Goal: Task Accomplishment & Management: Manage account settings

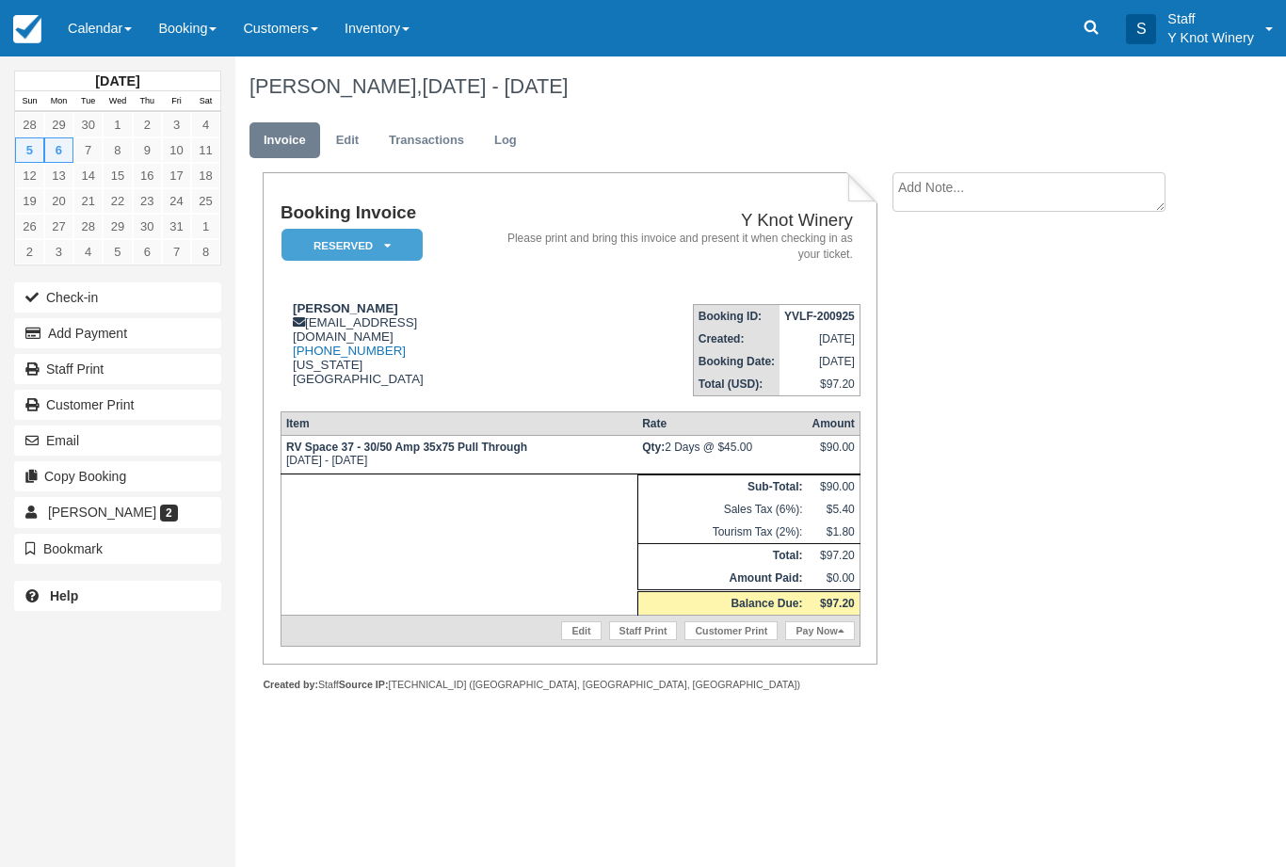
scroll to position [153, 0]
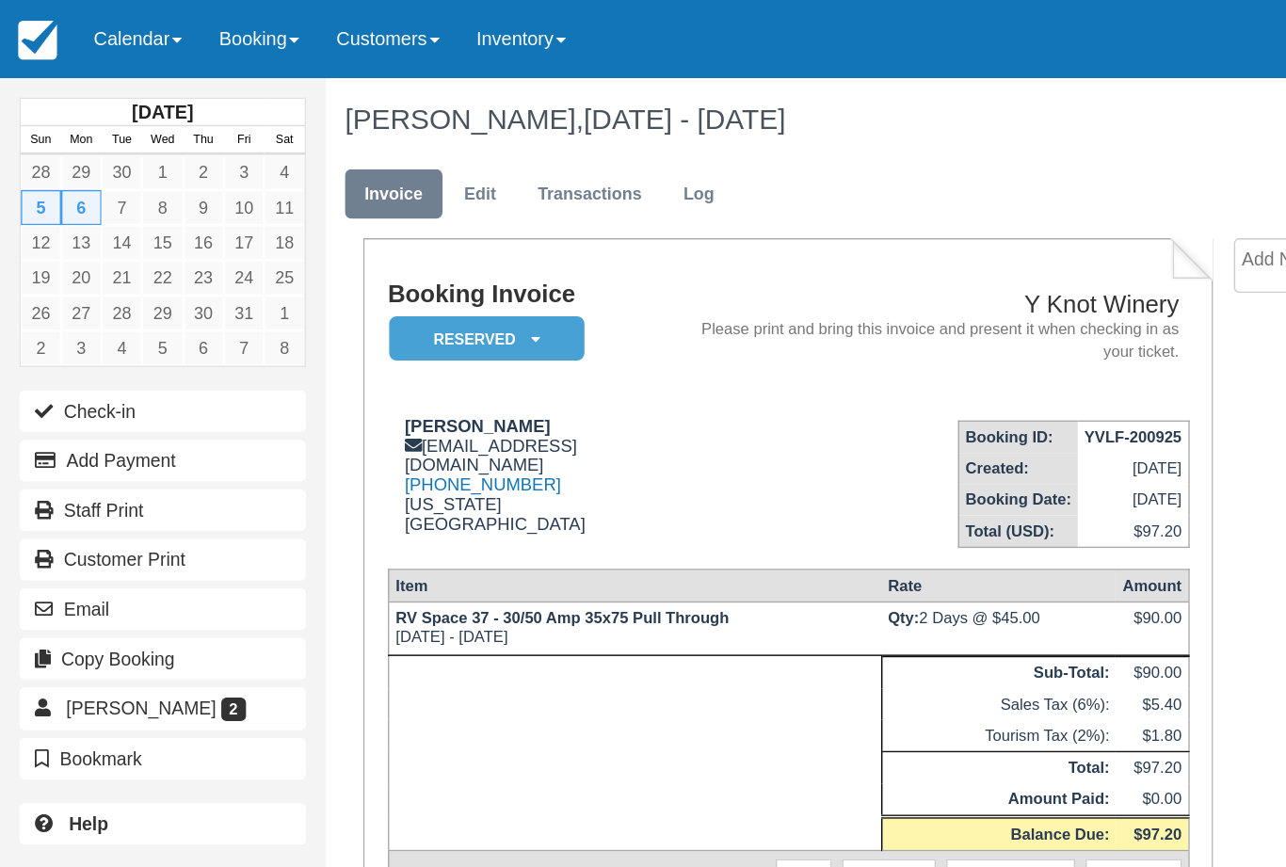
click at [126, 29] on span at bounding box center [128, 29] width 8 height 4
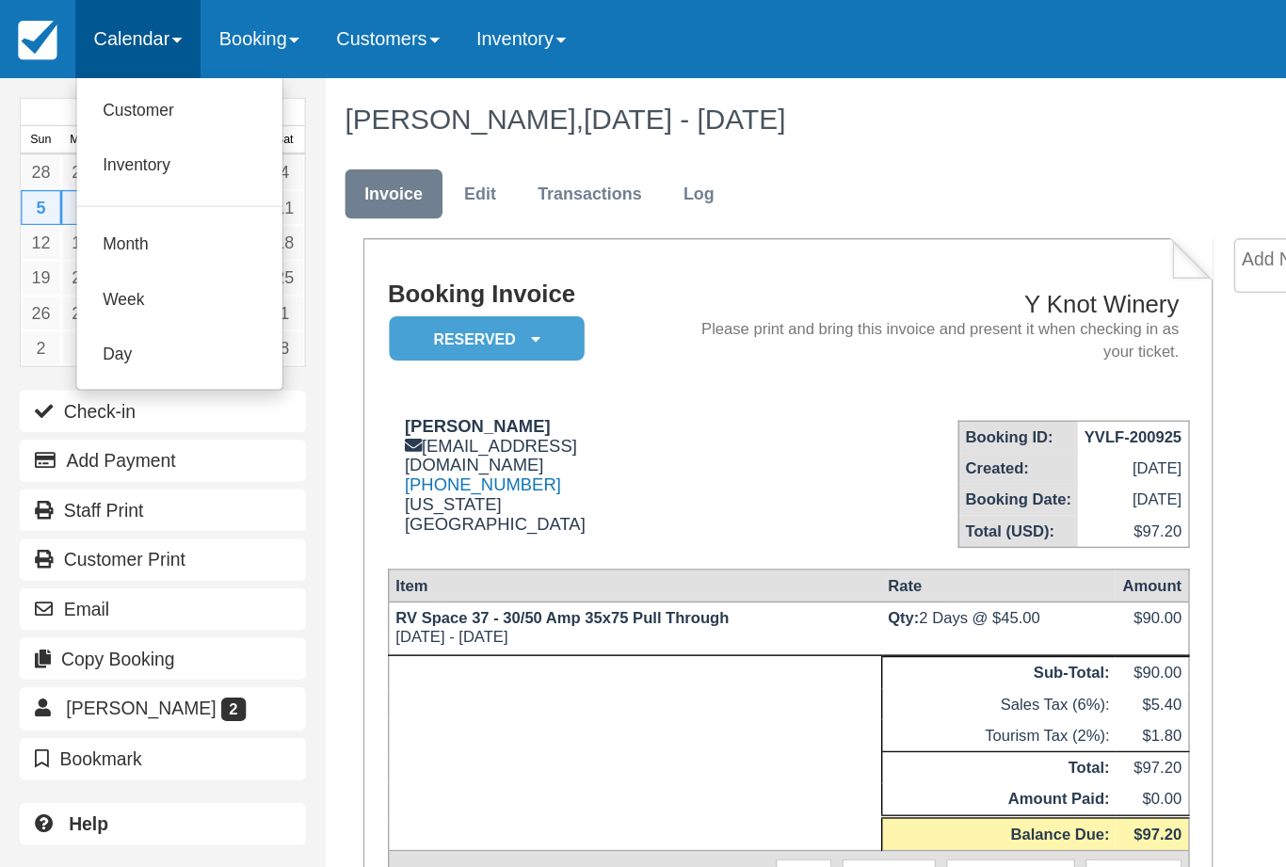
click at [127, 88] on link "Customer" at bounding box center [130, 81] width 149 height 40
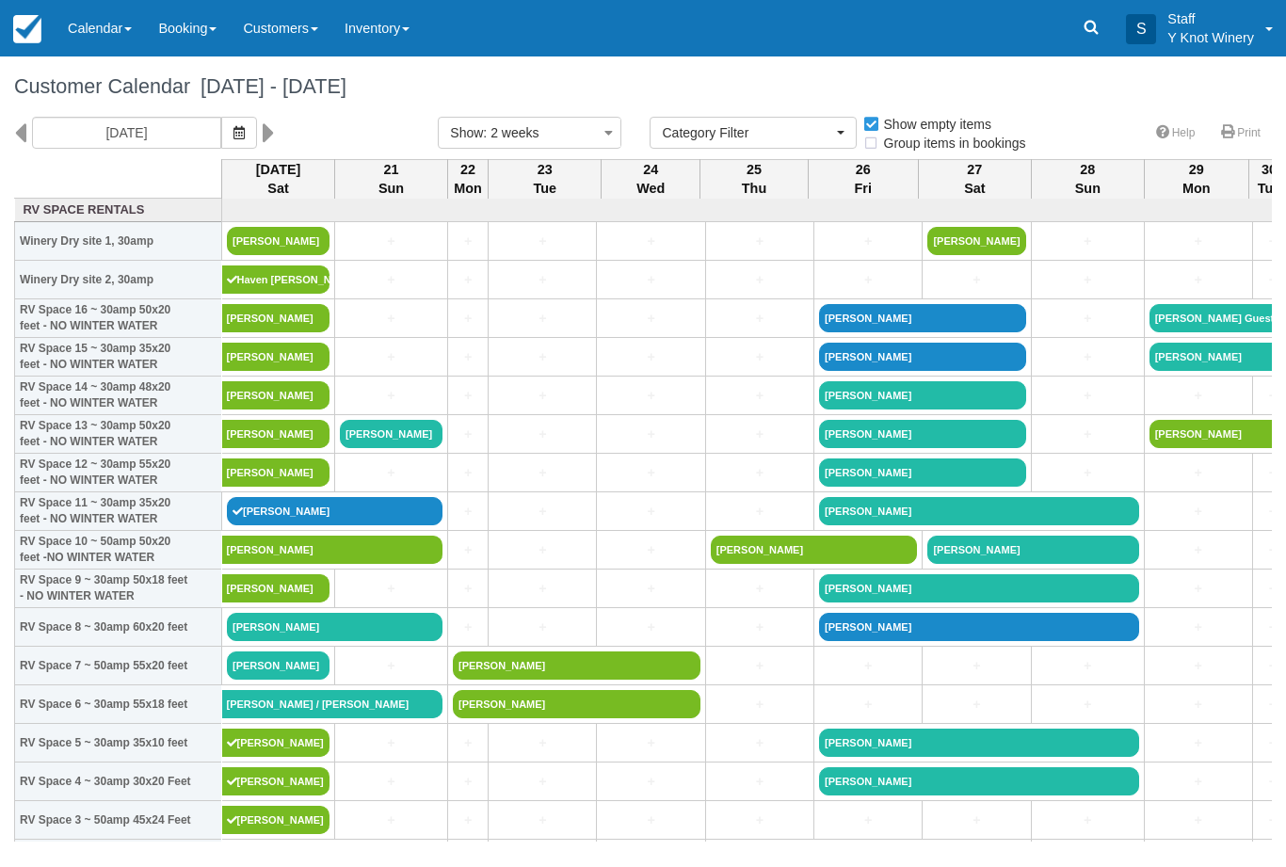
select select
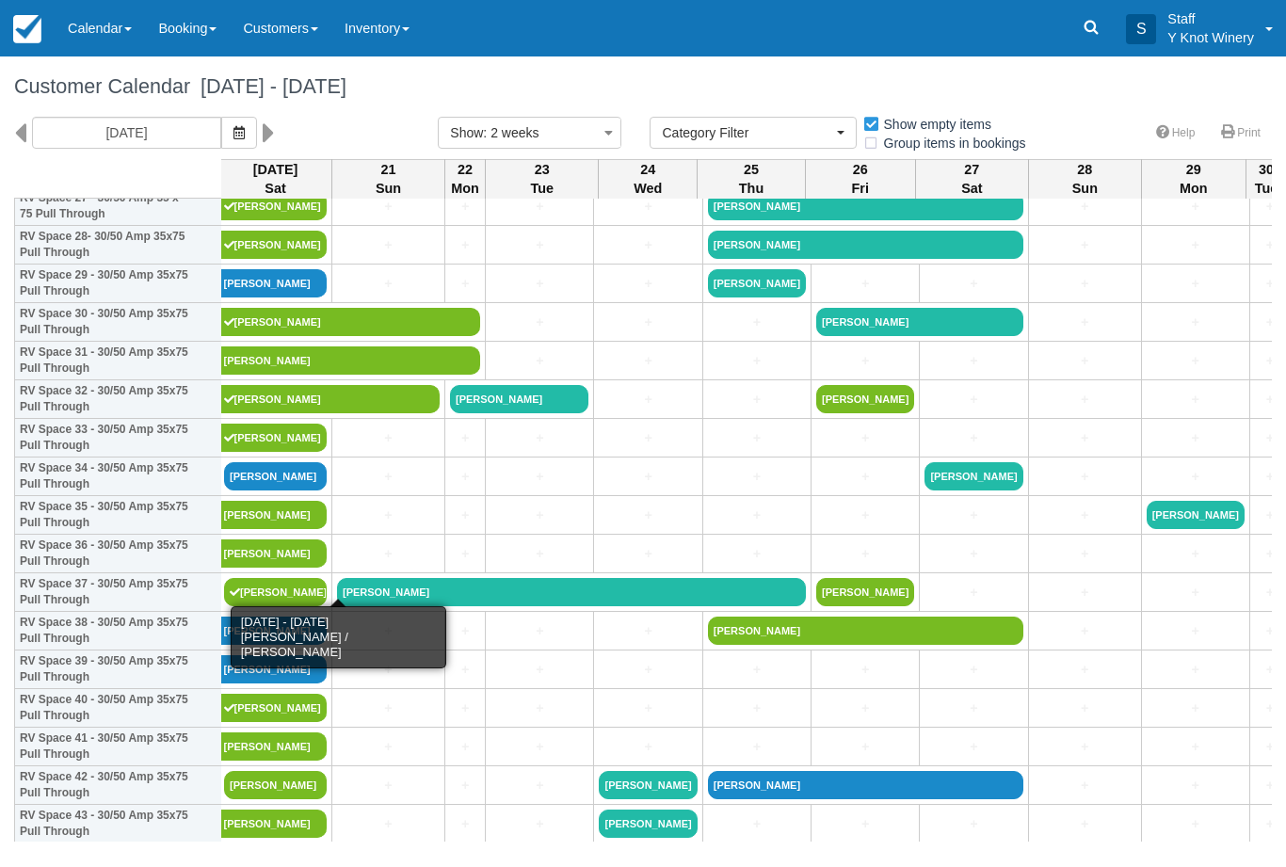
scroll to position [1118, 3]
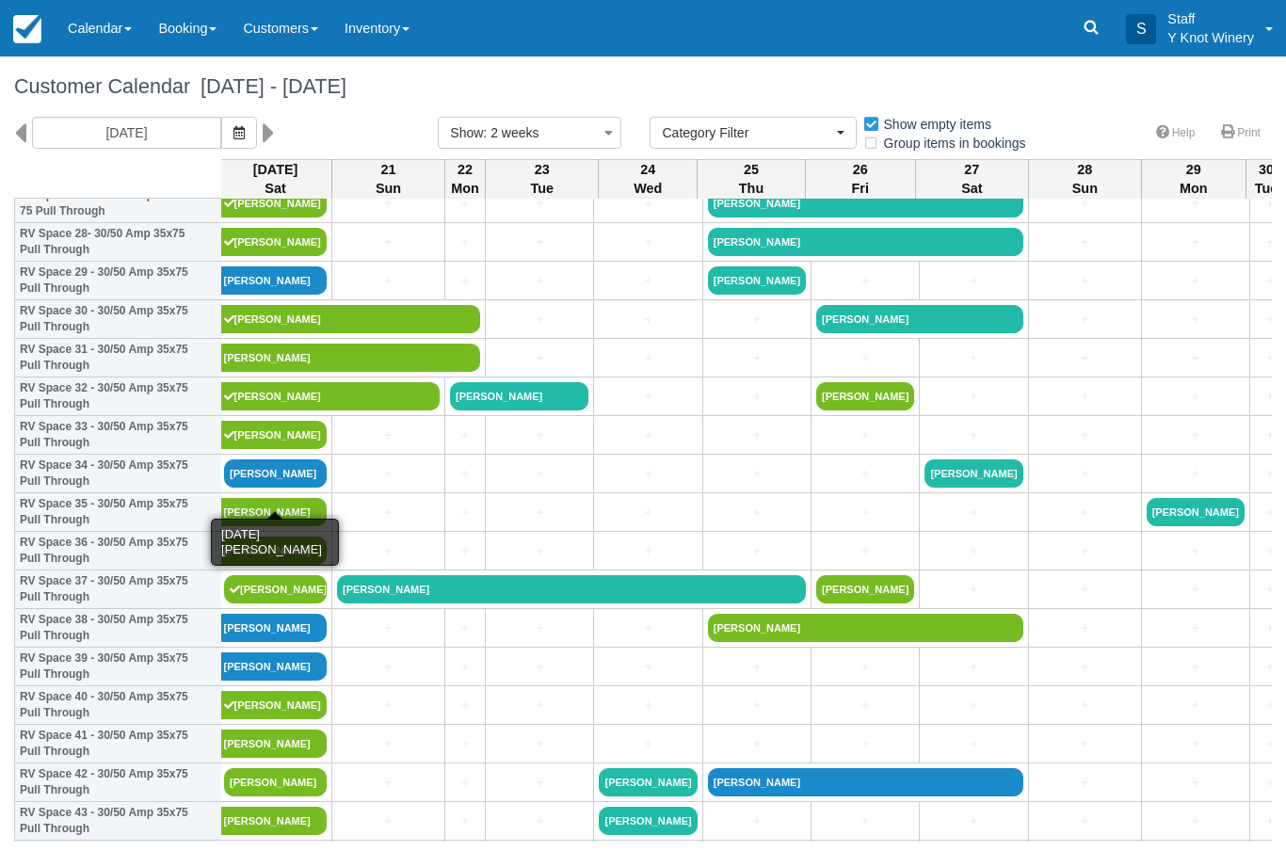
click at [289, 488] on link "[PERSON_NAME]" at bounding box center [275, 473] width 103 height 28
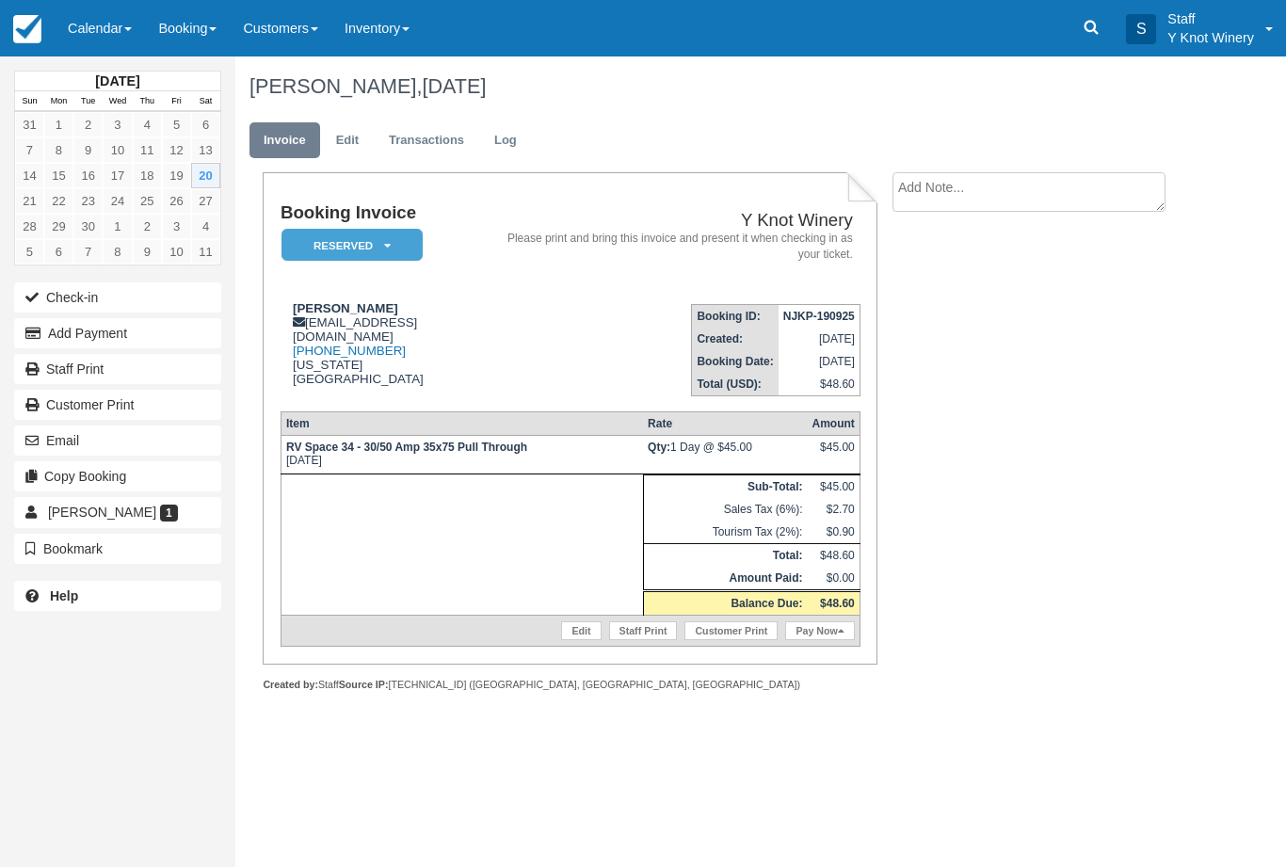
scroll to position [260, 252]
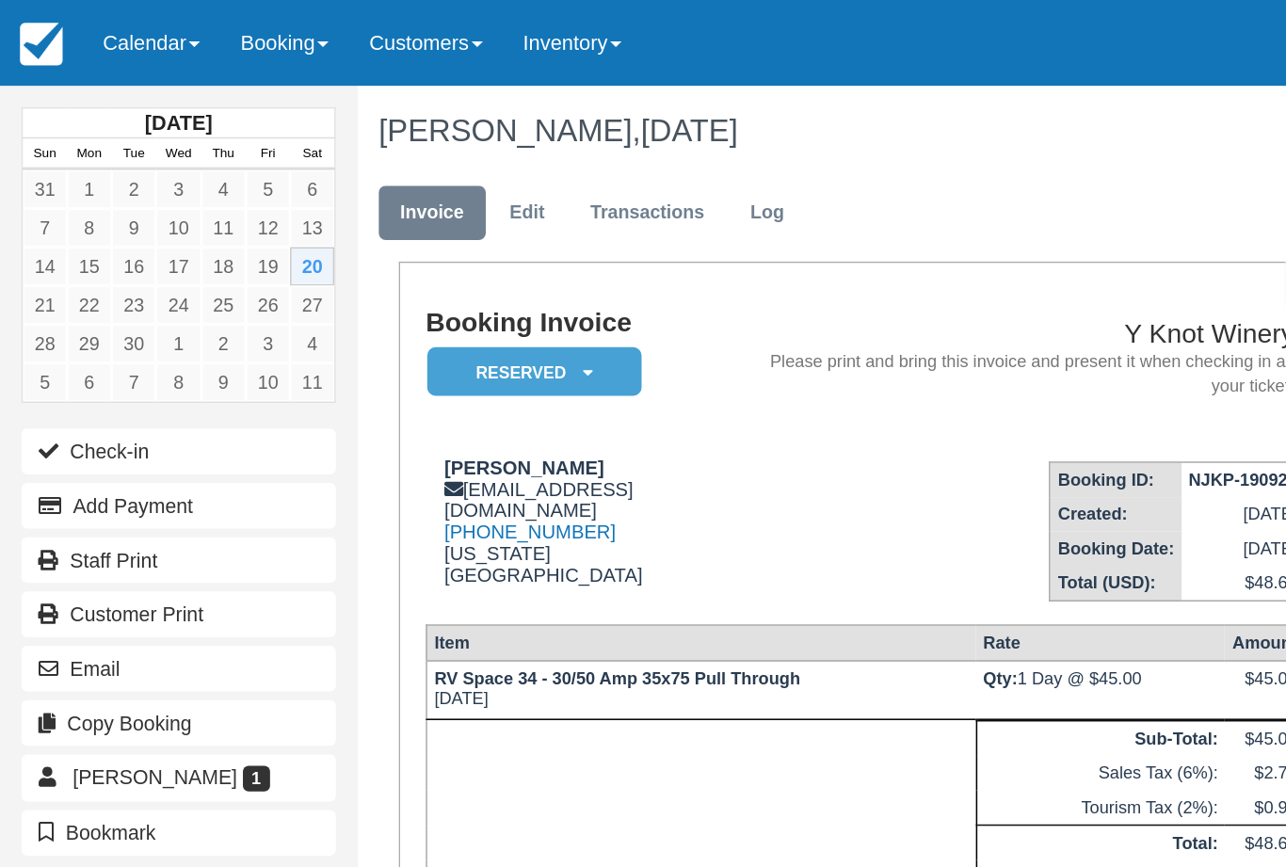
click at [157, 297] on button "Check-in" at bounding box center [117, 297] width 207 height 30
